Goal: Find contact information: Find contact information

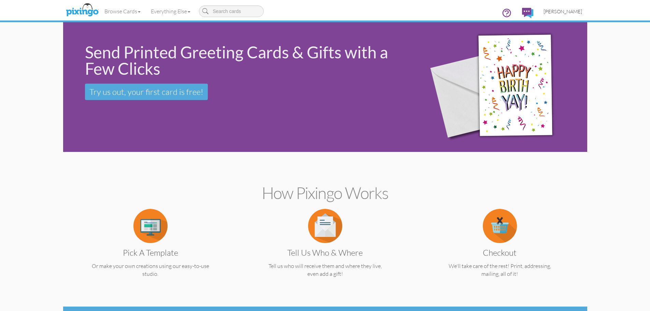
click at [569, 13] on span "[PERSON_NAME]" at bounding box center [563, 12] width 39 height 6
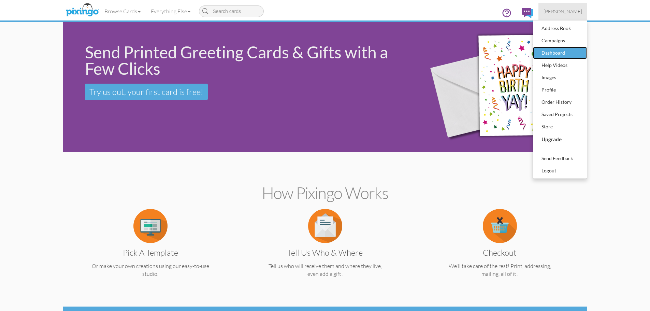
click at [554, 52] on div "Dashboard" at bounding box center [560, 53] width 40 height 10
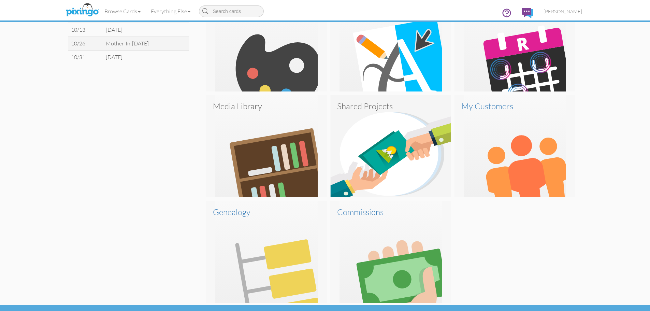
scroll to position [298, 0]
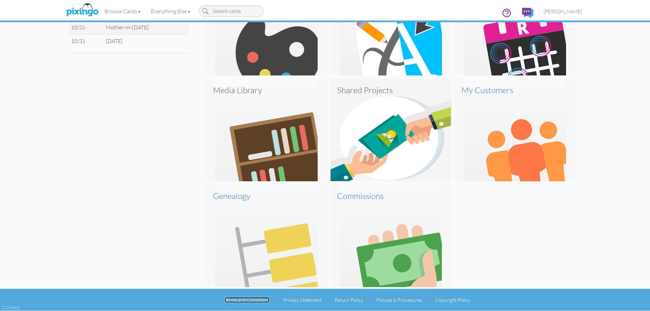
click at [259, 301] on link "Terms and Conditions" at bounding box center [247, 300] width 45 height 6
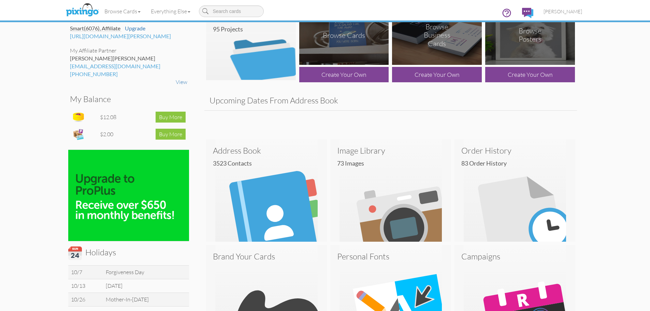
scroll to position [0, 0]
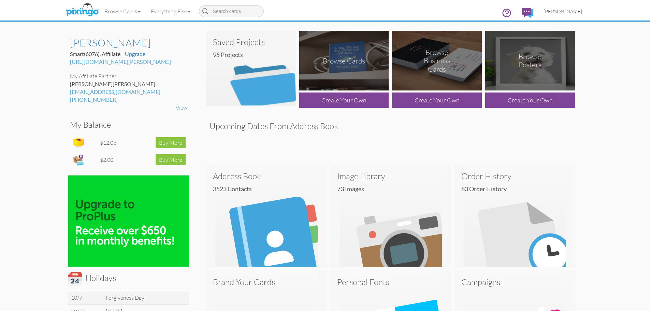
click at [572, 9] on span "[PERSON_NAME]" at bounding box center [563, 12] width 39 height 6
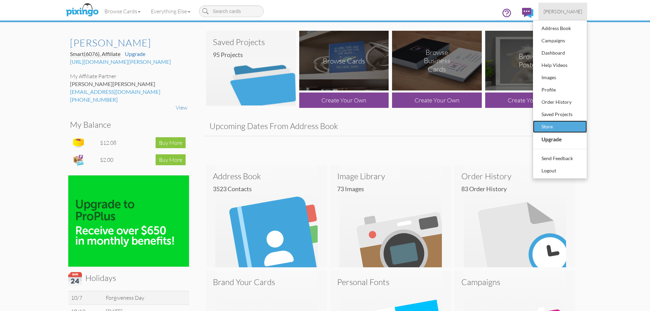
click at [543, 128] on div "Store" at bounding box center [560, 127] width 40 height 10
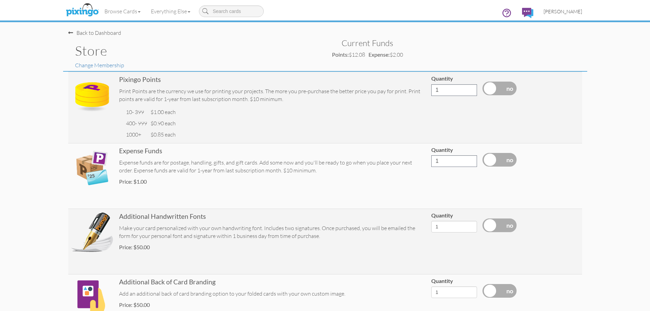
click at [567, 10] on span "[PERSON_NAME]" at bounding box center [563, 12] width 39 height 6
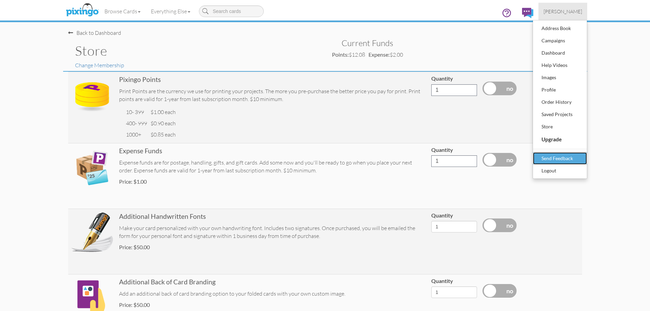
click at [563, 160] on div "Send Feedback" at bounding box center [560, 158] width 40 height 10
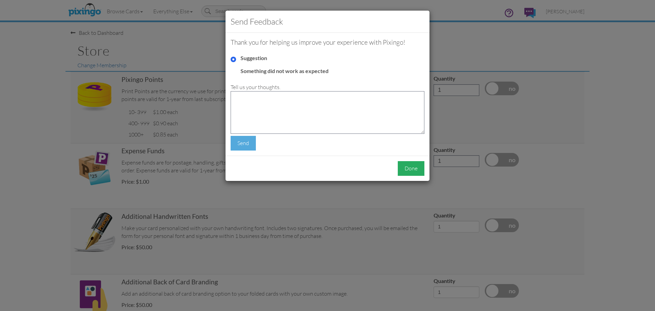
click at [415, 171] on div "Done" at bounding box center [411, 168] width 27 height 15
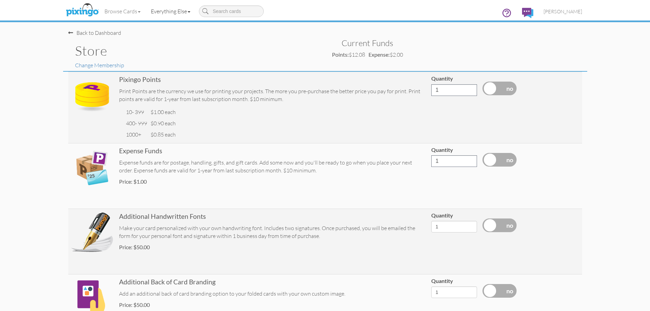
click at [170, 11] on link "Everything Else" at bounding box center [171, 11] width 50 height 17
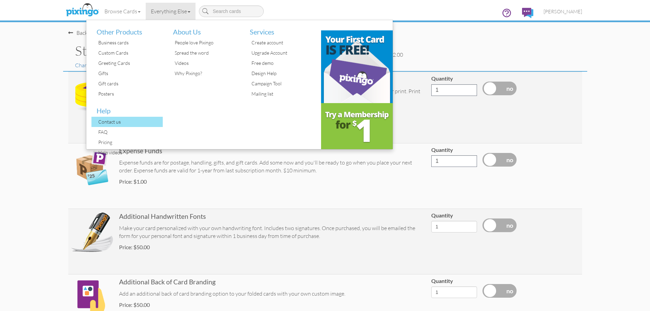
click at [107, 122] on div "Contact us" at bounding box center [130, 122] width 67 height 10
